Goal: Find specific page/section: Find specific page/section

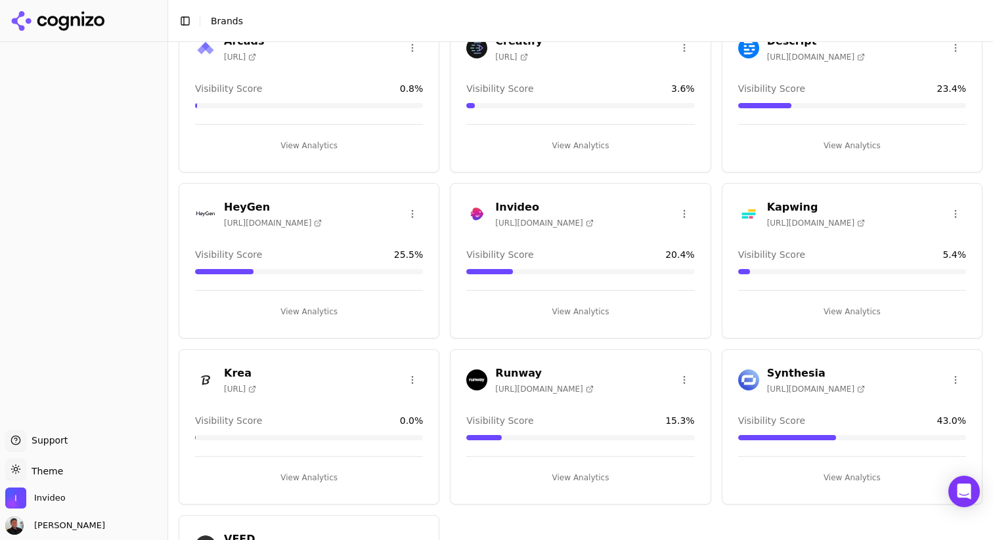
scroll to position [97, 0]
click at [575, 316] on button "View Analytics" at bounding box center [580, 310] width 228 height 21
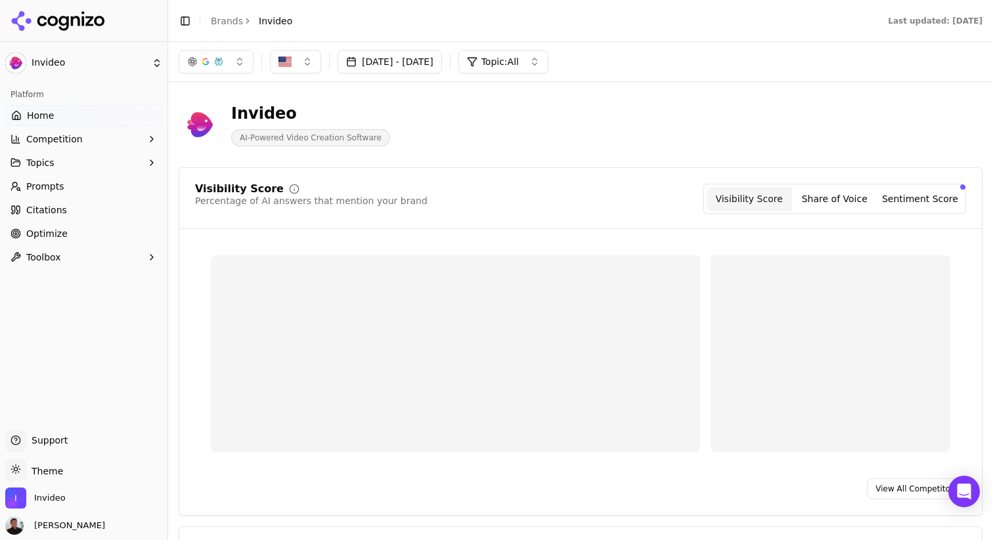
click at [60, 163] on button "Topics" at bounding box center [83, 162] width 157 height 21
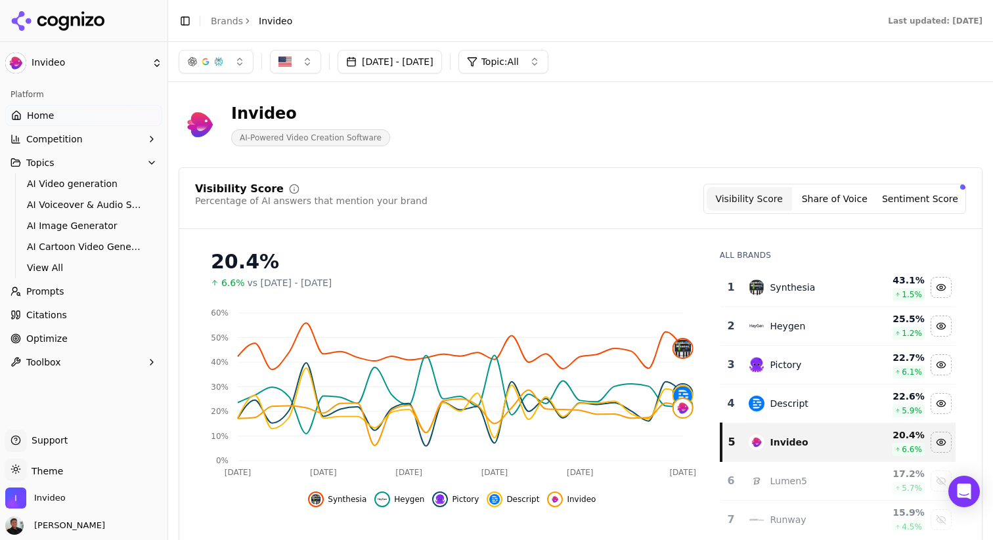
click at [35, 117] on span "Home" at bounding box center [40, 115] width 27 height 13
click at [64, 189] on span "AI Video generation" at bounding box center [84, 183] width 114 height 13
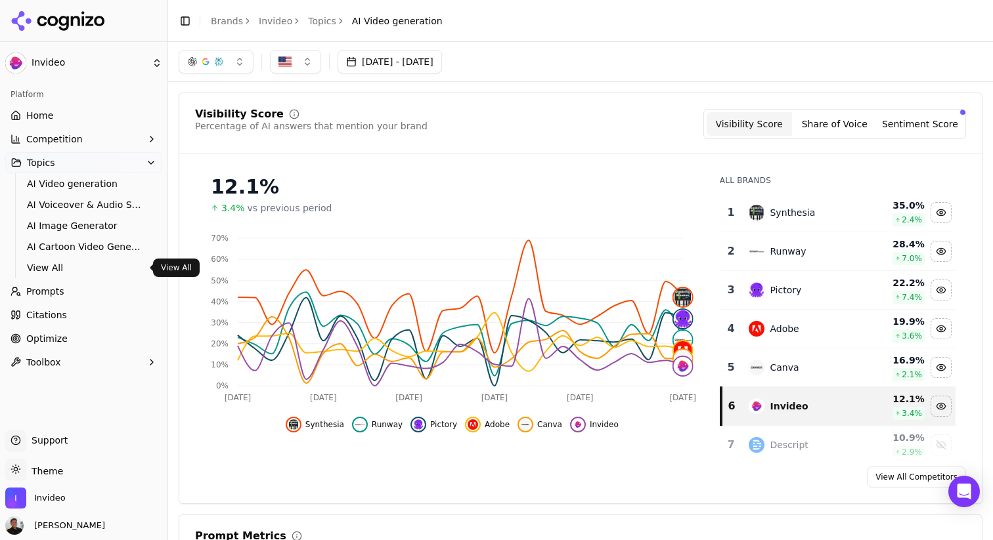
click at [51, 269] on span "View All" at bounding box center [84, 267] width 114 height 13
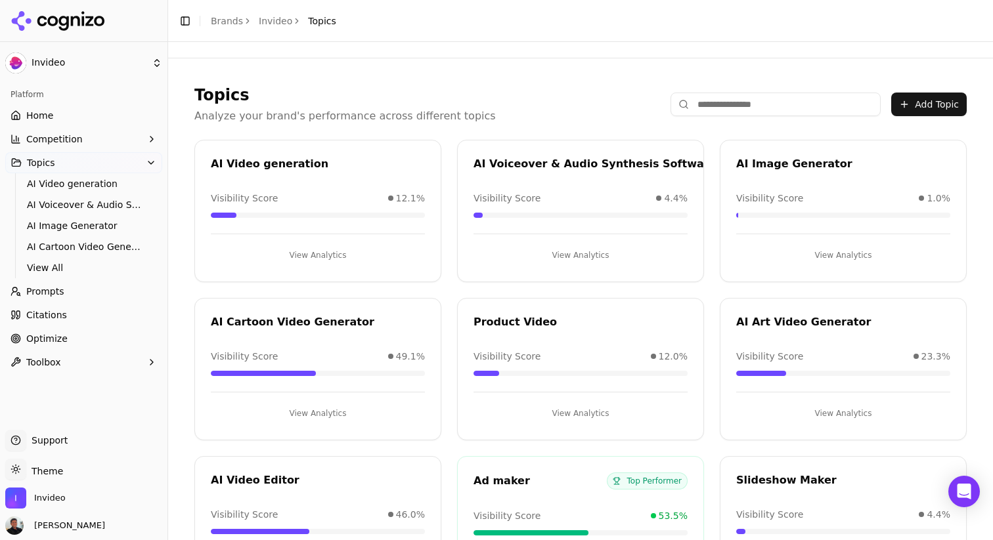
click at [49, 303] on ul "Home Competition Topics AI Video generation AI Voiceover & Audio Synthesis Soft…" at bounding box center [83, 239] width 157 height 268
click at [35, 288] on span "Prompts" at bounding box center [45, 291] width 38 height 13
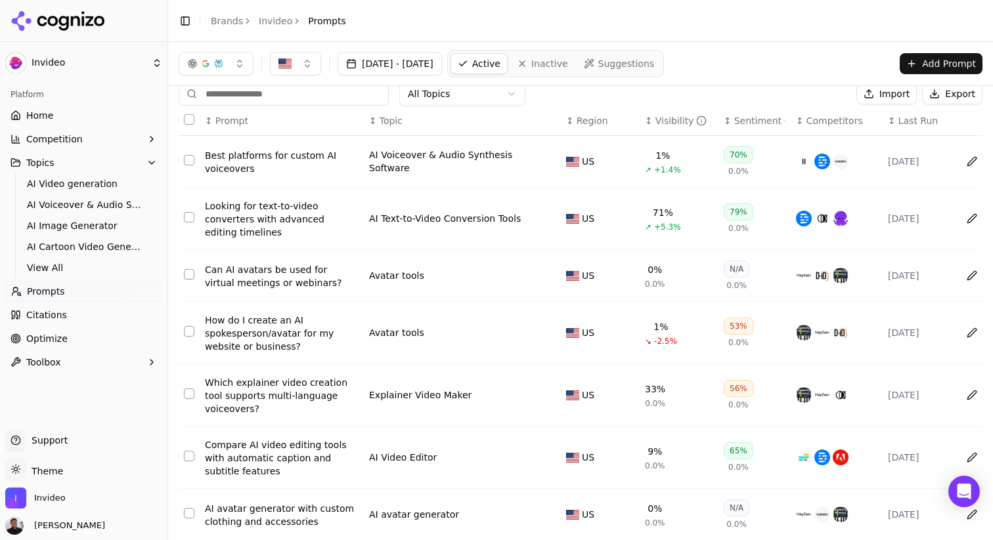
scroll to position [16, 0]
